Goal: Task Accomplishment & Management: Use online tool/utility

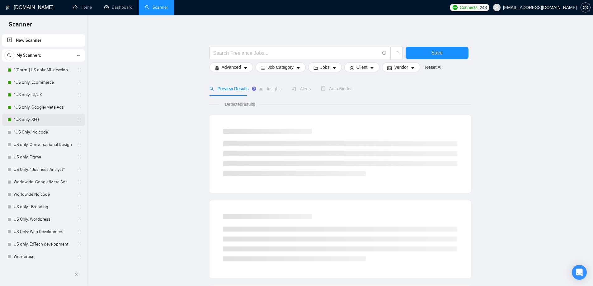
click at [37, 115] on link "*US only: SEO" at bounding box center [43, 120] width 59 height 12
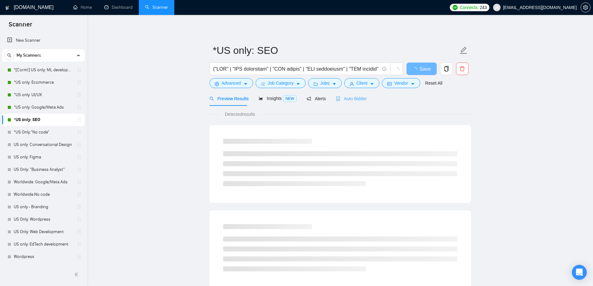
click at [356, 102] on div "Auto Bidder" at bounding box center [351, 98] width 31 height 15
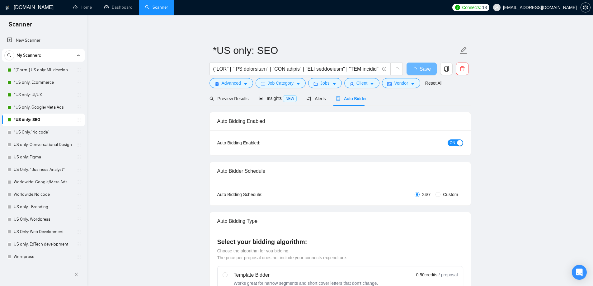
checkbox input "true"
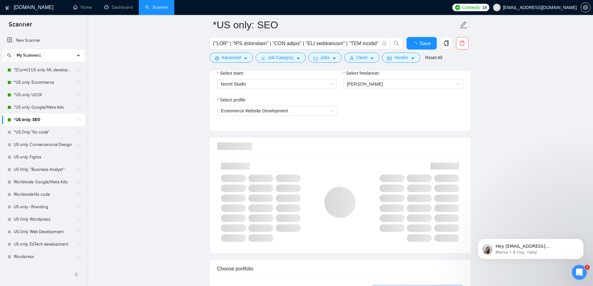
scroll to position [343, 0]
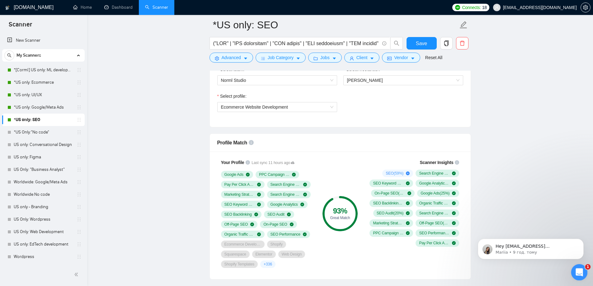
click at [586, 273] on div "Відкрити програму для спілкування Intercom" at bounding box center [578, 271] width 21 height 21
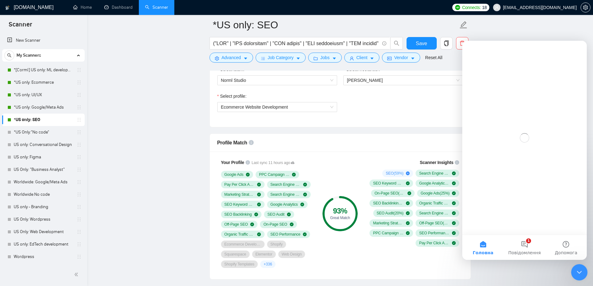
scroll to position [0, 0]
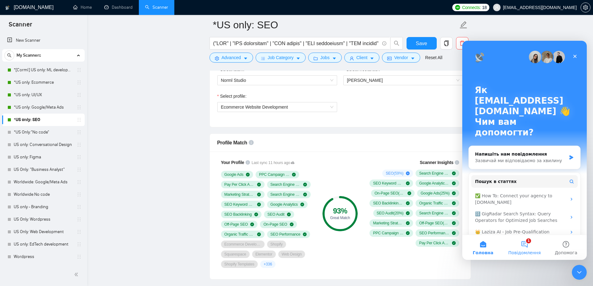
click at [524, 242] on button "1 Повідомлення" at bounding box center [524, 247] width 41 height 25
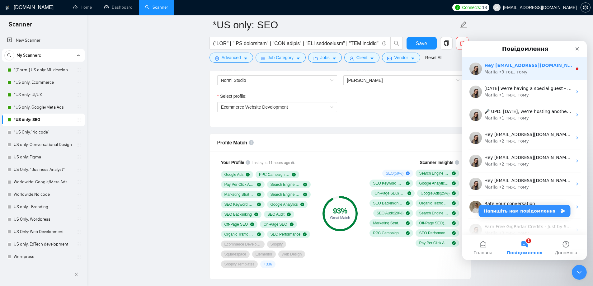
click at [513, 74] on div "• 9 год. тому" at bounding box center [513, 72] width 29 height 7
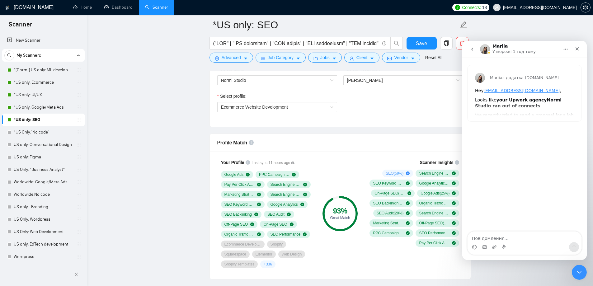
click at [471, 49] on icon "go back" at bounding box center [472, 49] width 5 height 5
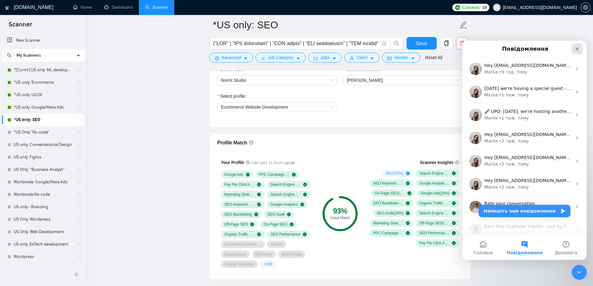
click at [577, 47] on icon "Закрити" at bounding box center [577, 48] width 5 height 5
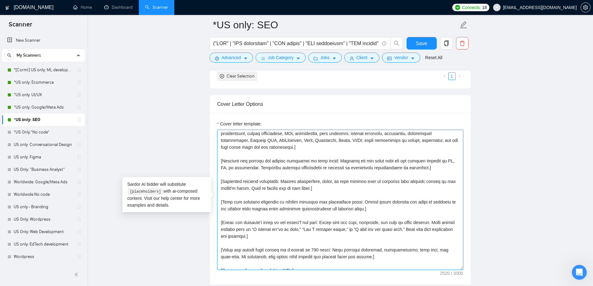
scroll to position [137, 0]
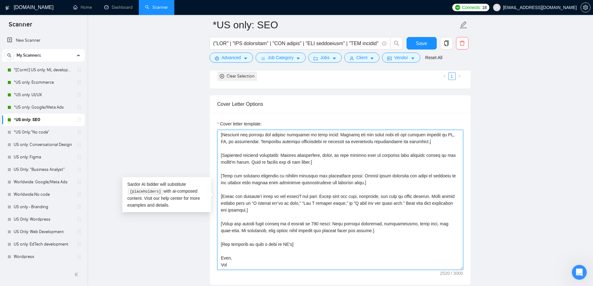
drag, startPoint x: 221, startPoint y: 136, endPoint x: 309, endPoint y: 267, distance: 158.4
click at [309, 267] on textarea "Cover letter template:" at bounding box center [340, 200] width 246 height 140
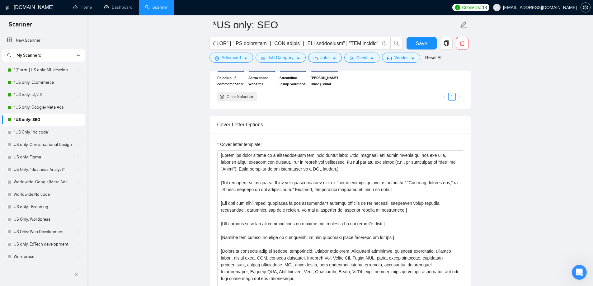
scroll to position [623, 0]
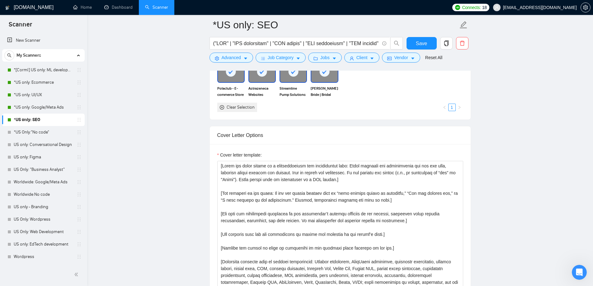
drag, startPoint x: 51, startPoint y: 83, endPoint x: 102, endPoint y: 99, distance: 52.9
click at [51, 83] on link "*US only: Ecommerce" at bounding box center [43, 82] width 59 height 12
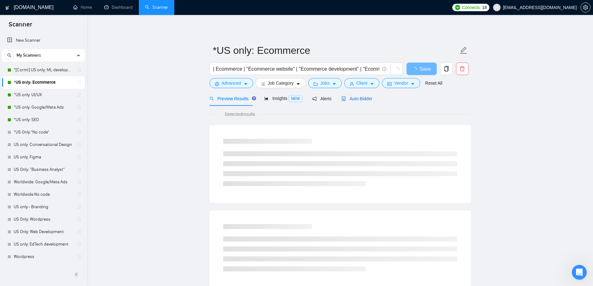
click at [347, 102] on div "Auto Bidder" at bounding box center [357, 98] width 31 height 7
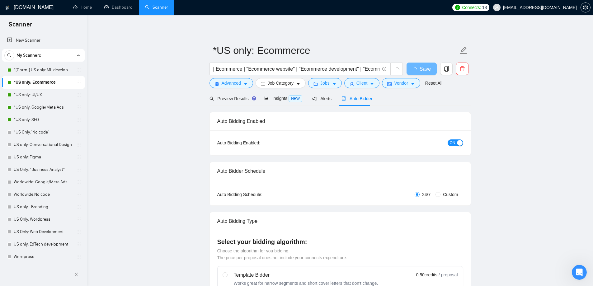
checkbox input "true"
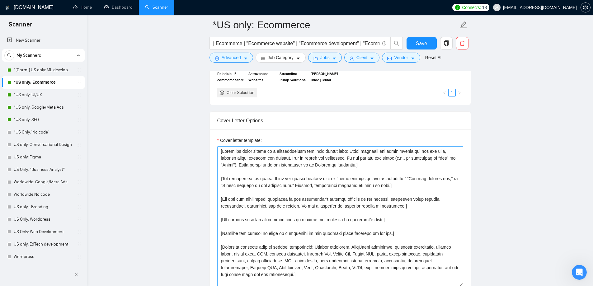
scroll to position [623, 0]
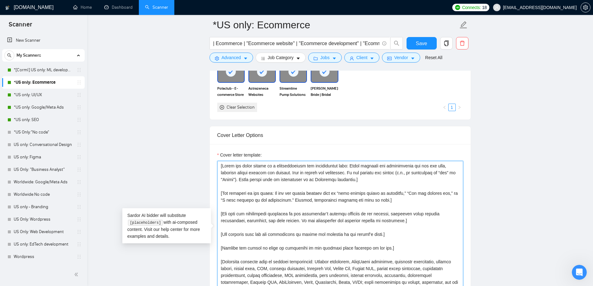
drag, startPoint x: 222, startPoint y: 166, endPoint x: 267, endPoint y: 185, distance: 48.9
click at [278, 191] on textarea "Cover letter template:" at bounding box center [340, 231] width 246 height 140
click at [218, 167] on textarea "Cover letter template:" at bounding box center [340, 231] width 246 height 140
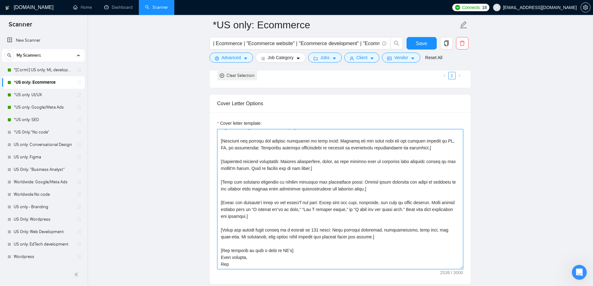
scroll to position [685, 0]
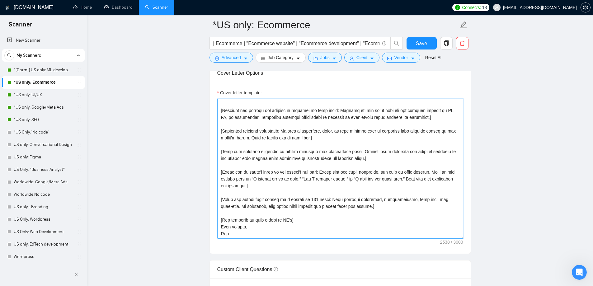
drag, startPoint x: 220, startPoint y: 165, endPoint x: 309, endPoint y: 233, distance: 112.2
click at [309, 233] on textarea "Cover letter template:" at bounding box center [340, 169] width 246 height 140
click at [255, 222] on textarea "Cover letter template:" at bounding box center [340, 169] width 246 height 140
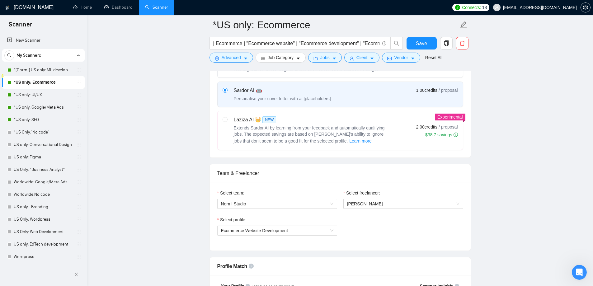
scroll to position [218, 0]
click at [80, 8] on link "Home" at bounding box center [82, 7] width 19 height 5
